Goal: Task Accomplishment & Management: Use online tool/utility

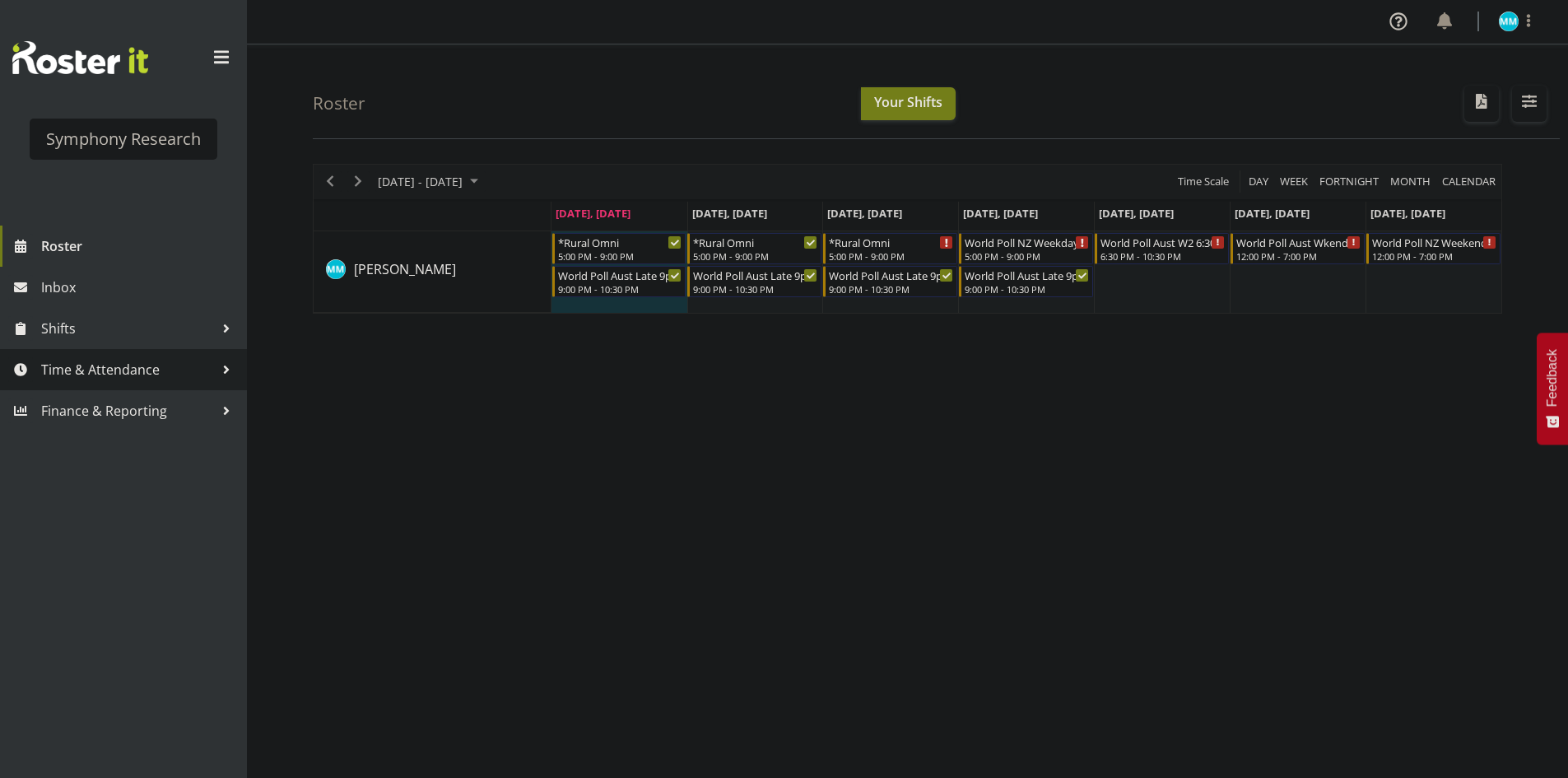
click at [154, 384] on link "Time & Attendance" at bounding box center [123, 370] width 247 height 41
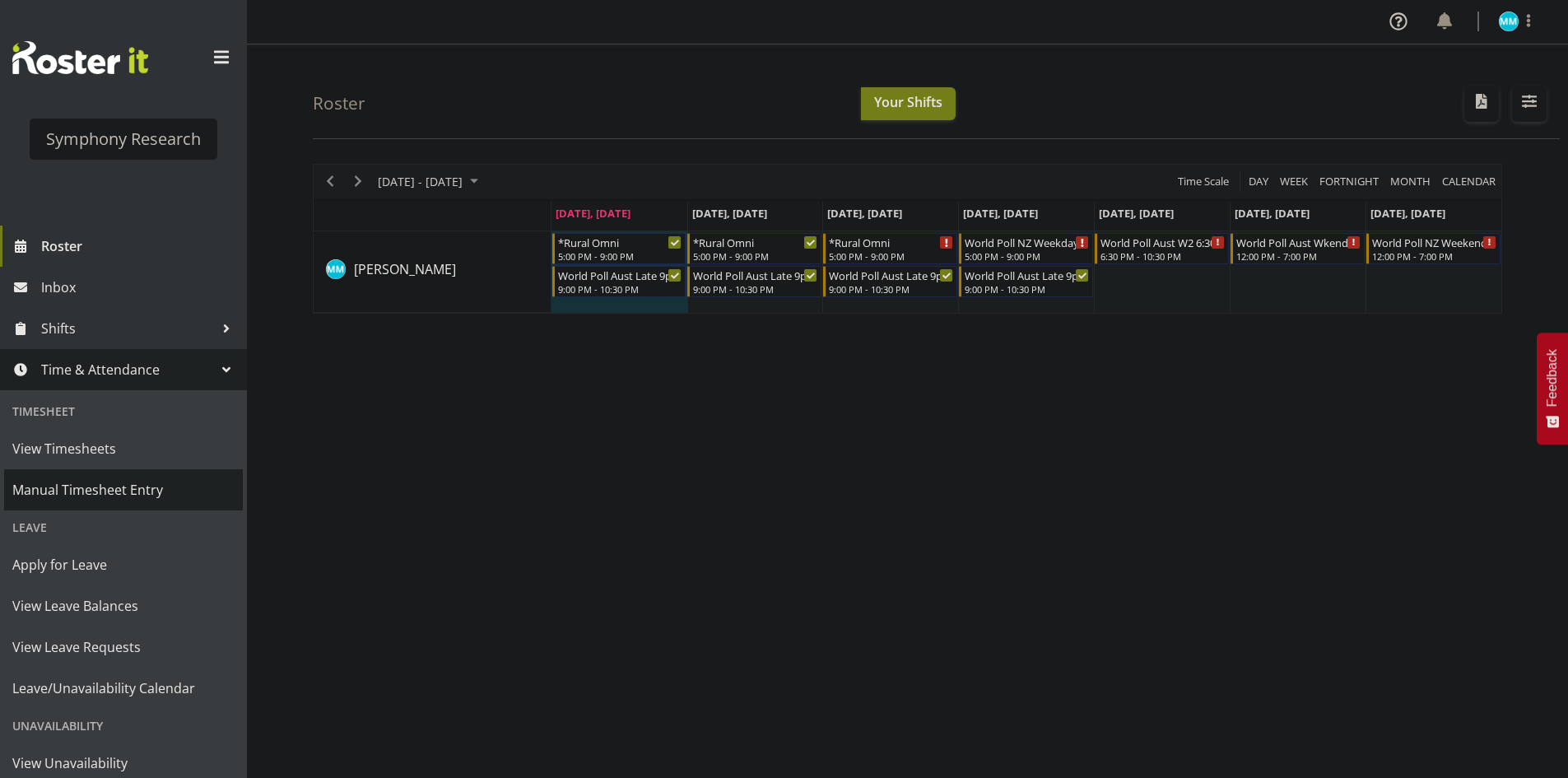
click at [141, 491] on span "Manual Timesheet Entry" at bounding box center [123, 489] width 222 height 25
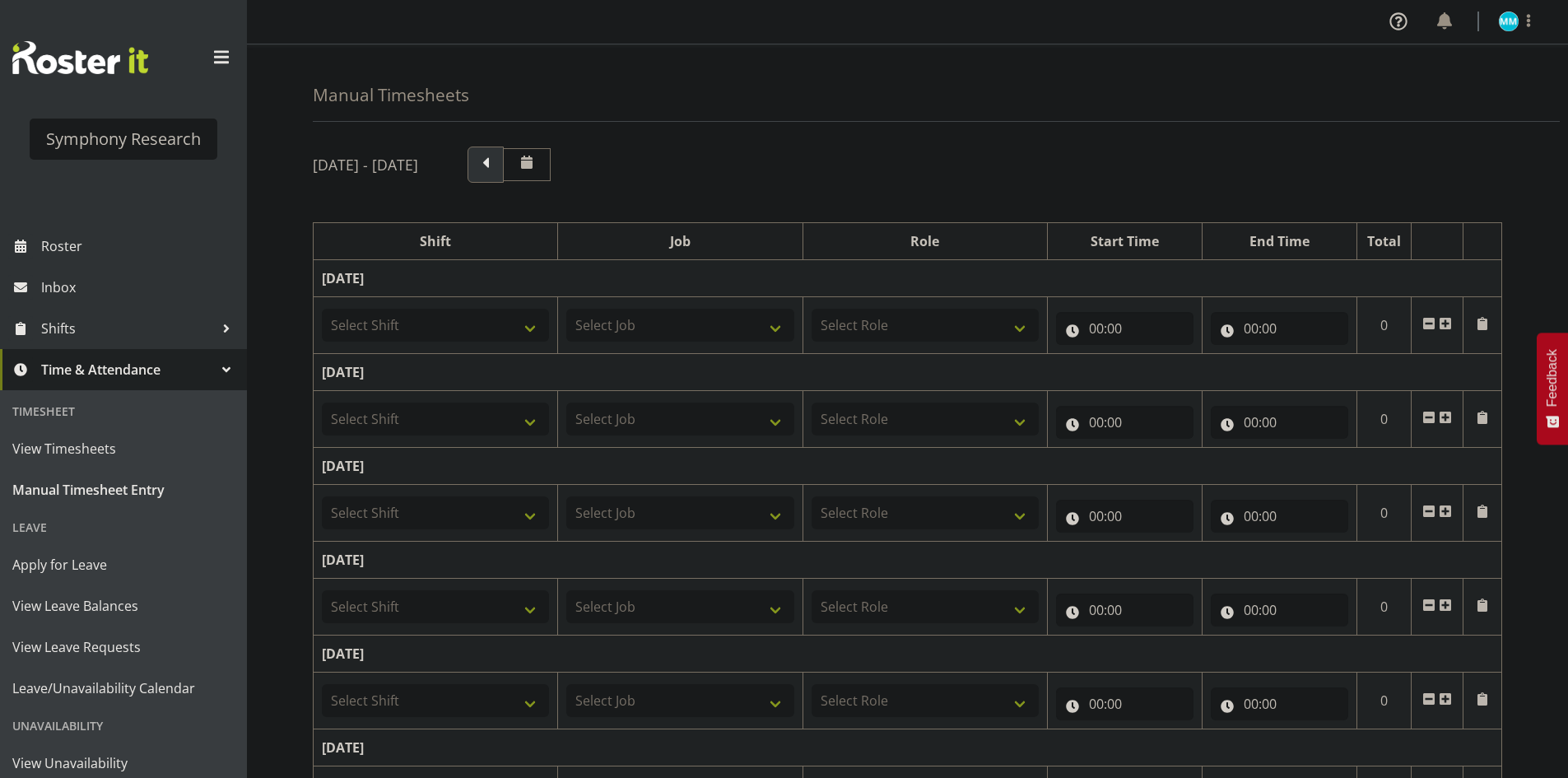
click at [504, 157] on span at bounding box center [485, 164] width 37 height 37
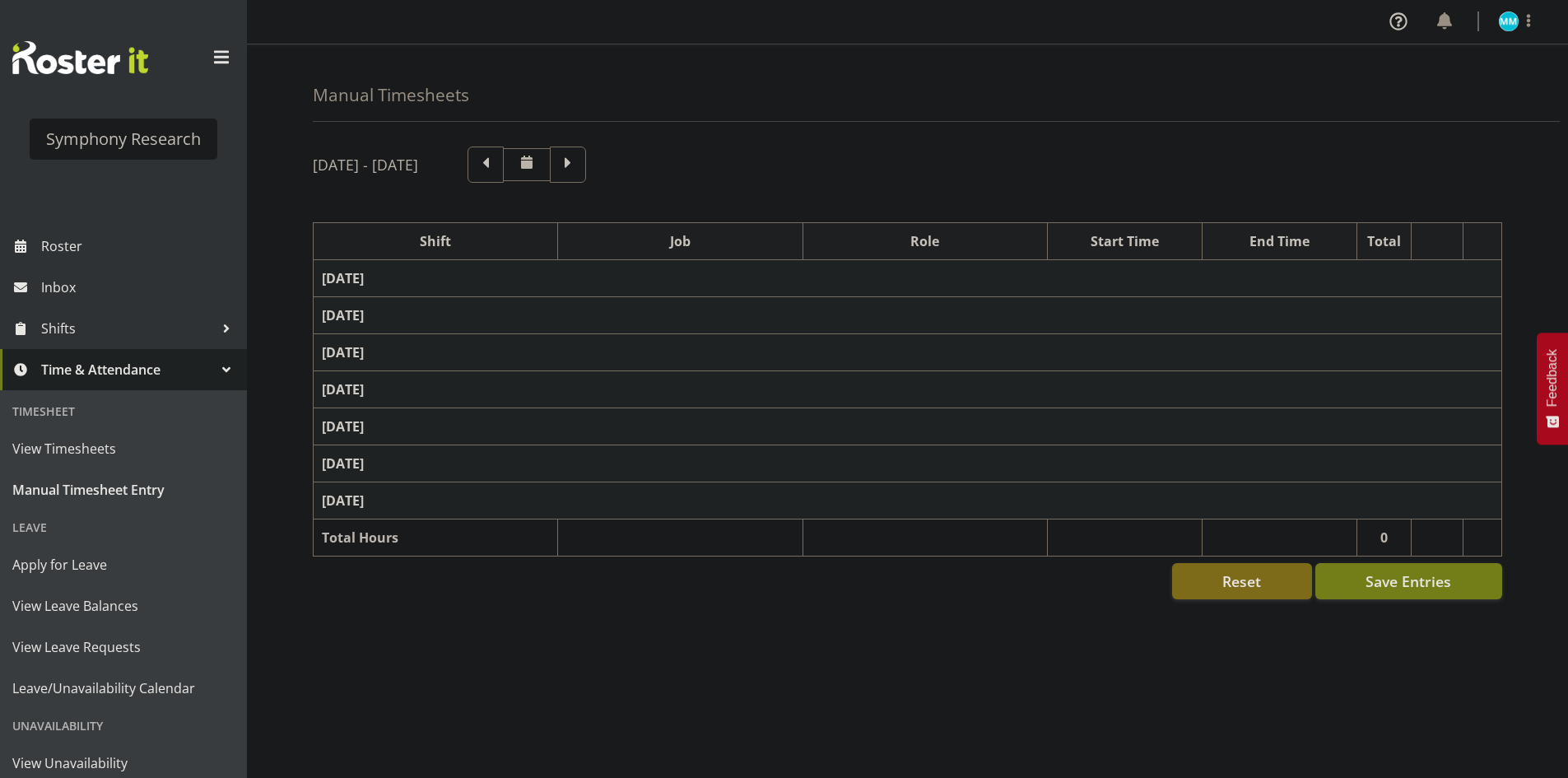
select select "48116"
select select "10239"
select select "47"
select select "56692"
select select "10499"
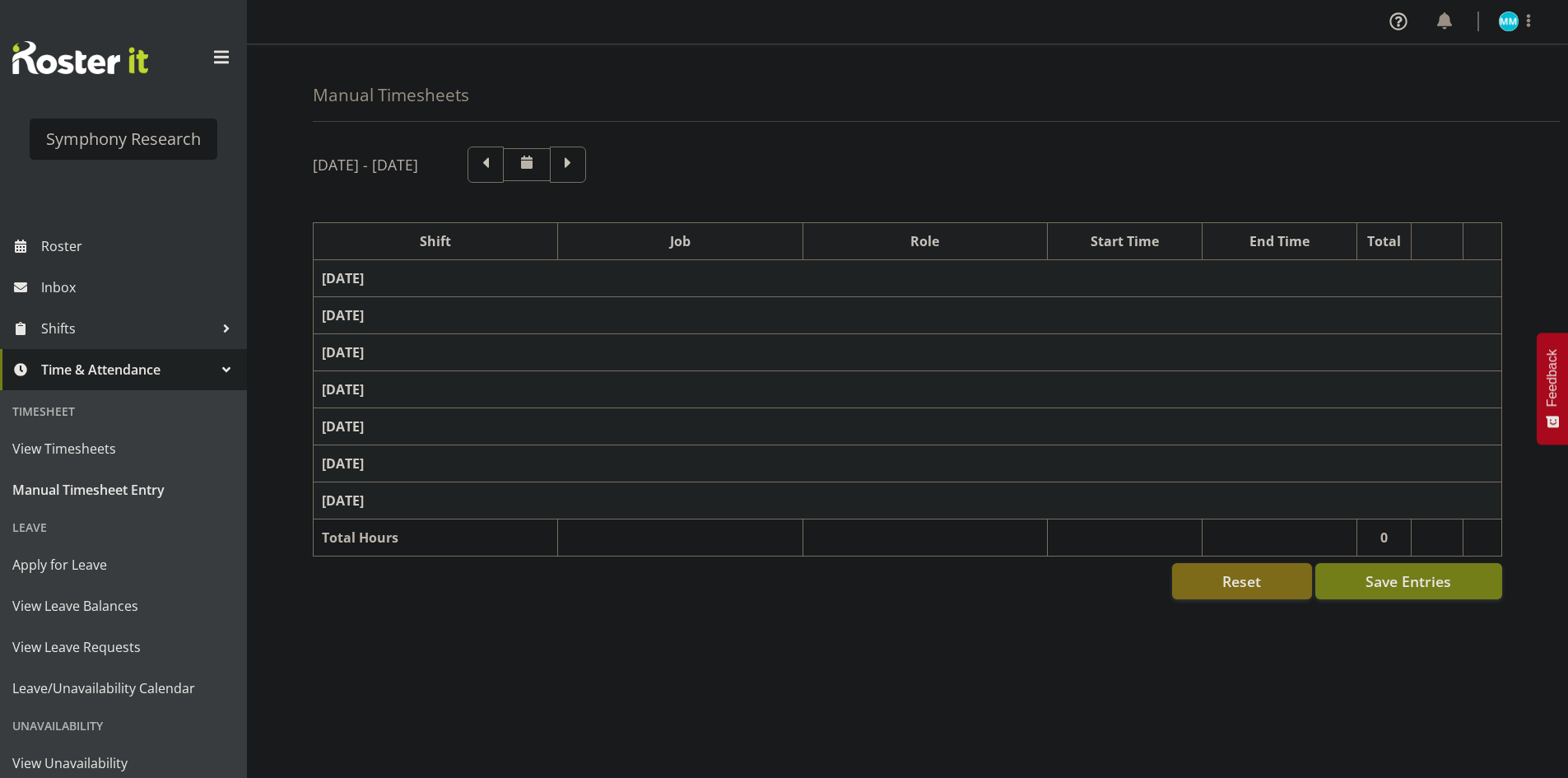
select select "47"
select select "56692"
select select "10499"
select select "47"
select select "11547"
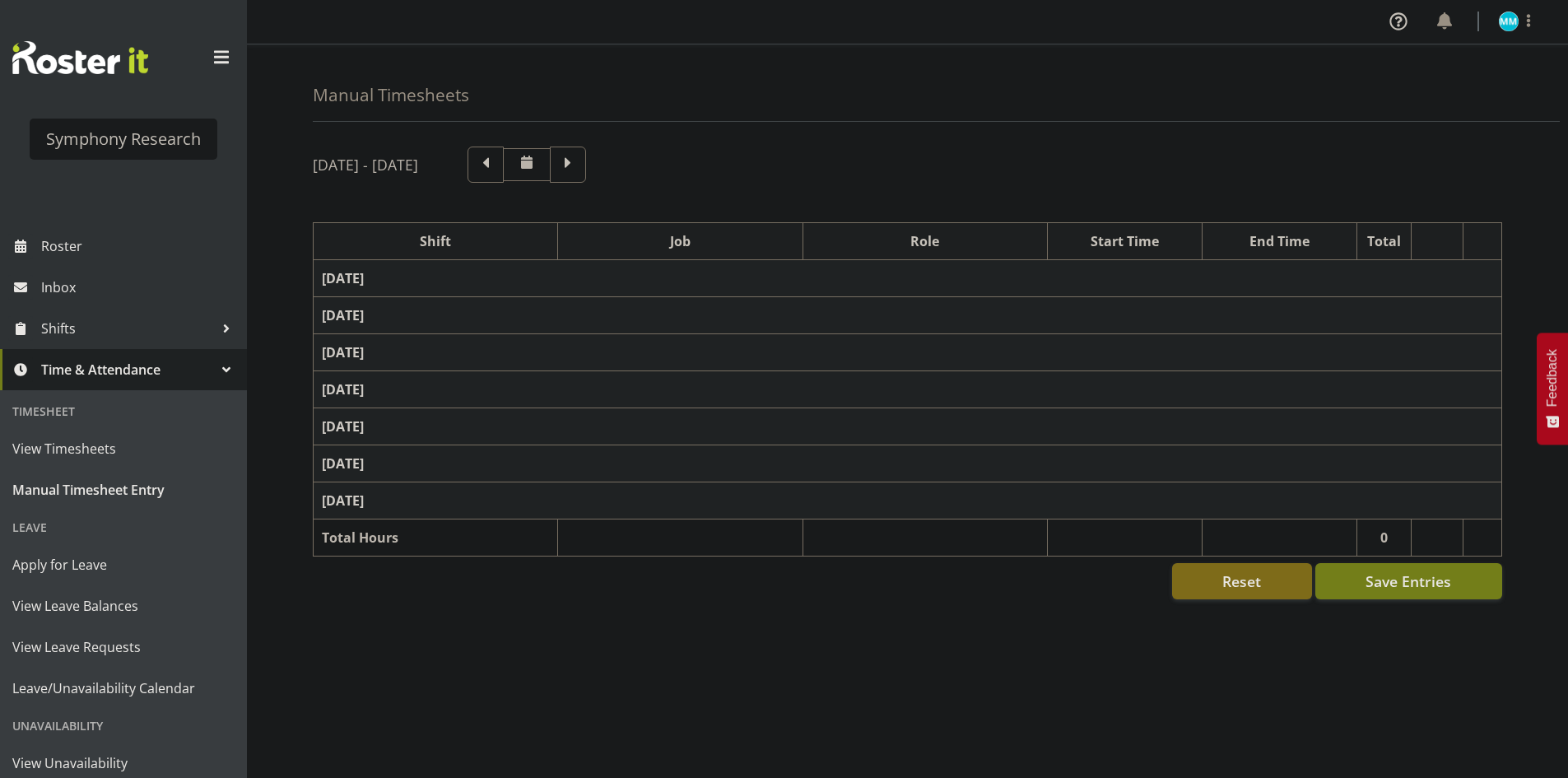
select select "10499"
select select "47"
select select "11547"
select select "10499"
select select "47"
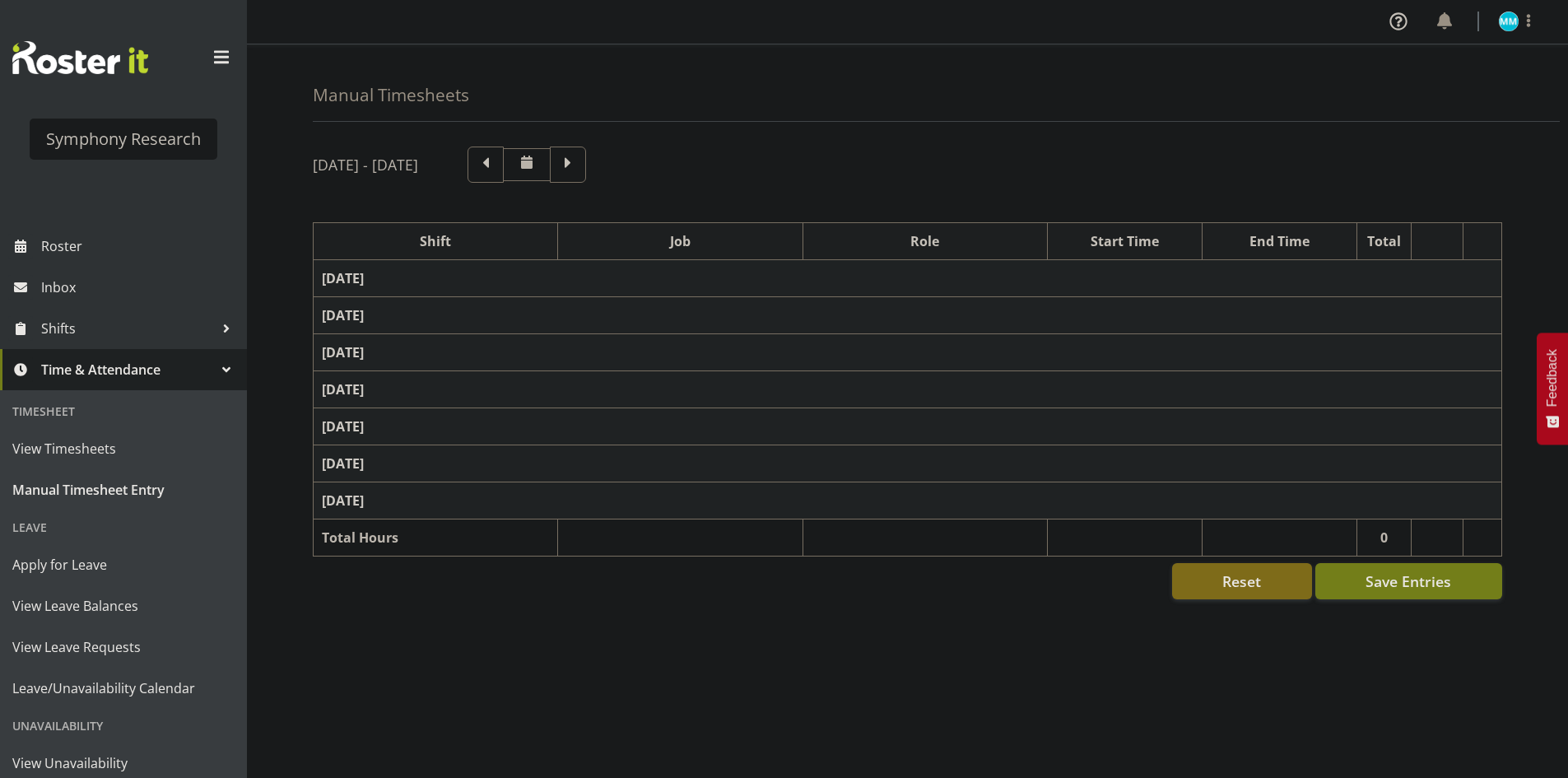
select select "11547"
select select "10499"
select select "47"
select select "11547"
select select "10499"
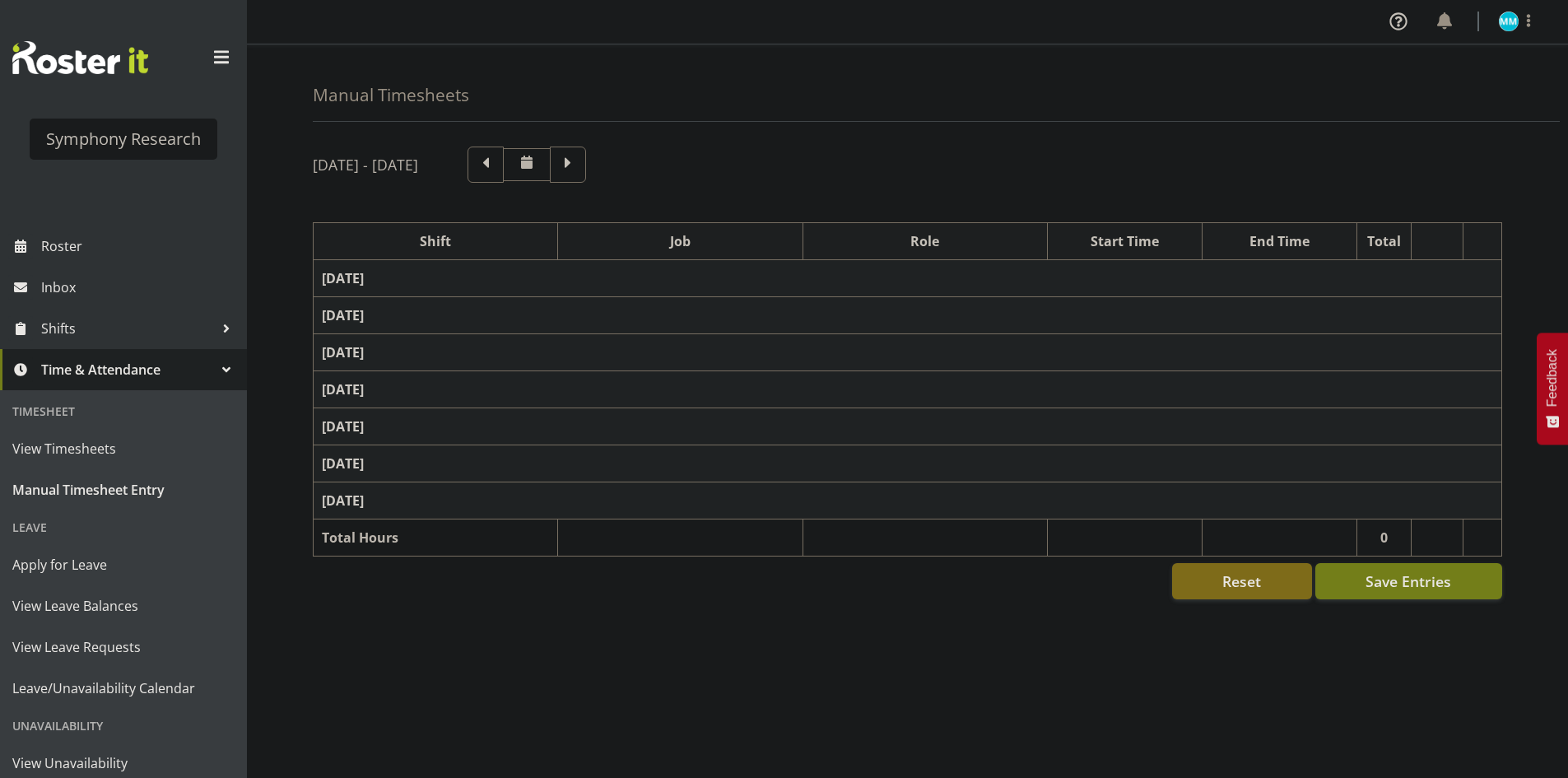
select select "47"
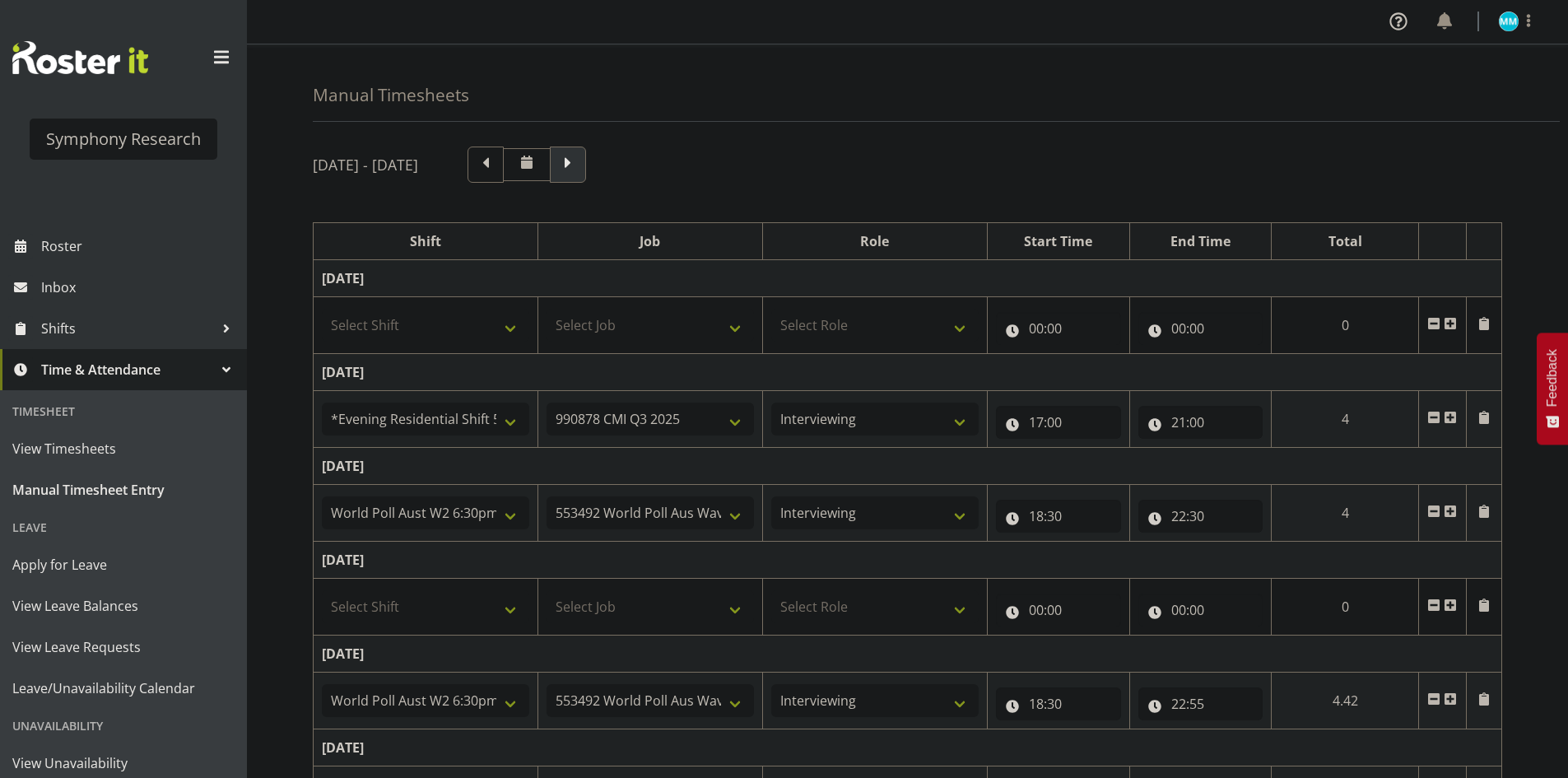
click at [586, 178] on span at bounding box center [568, 164] width 37 height 37
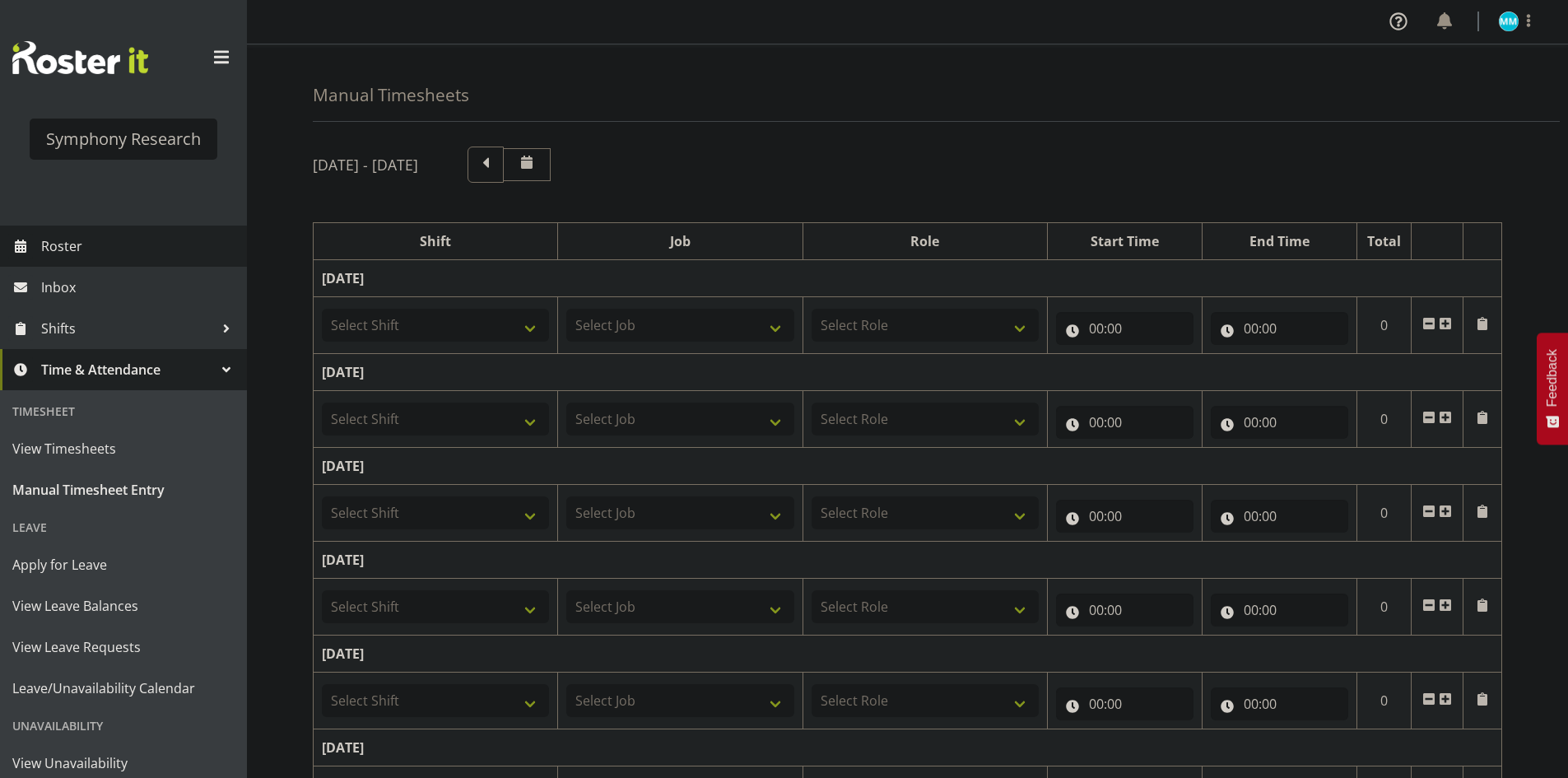
click at [86, 247] on span "Roster" at bounding box center [139, 247] width 197 height 25
